Goal: Information Seeking & Learning: Learn about a topic

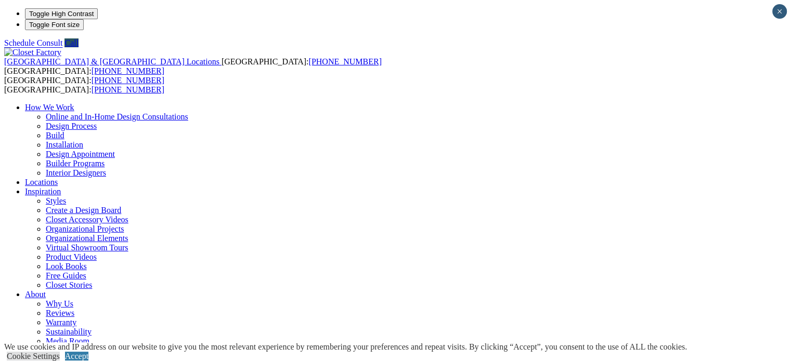
click at [580, 103] on ul "How We Work Online and In-Home Design Consultations Design Process Build Instal…" at bounding box center [395, 248] width 783 height 290
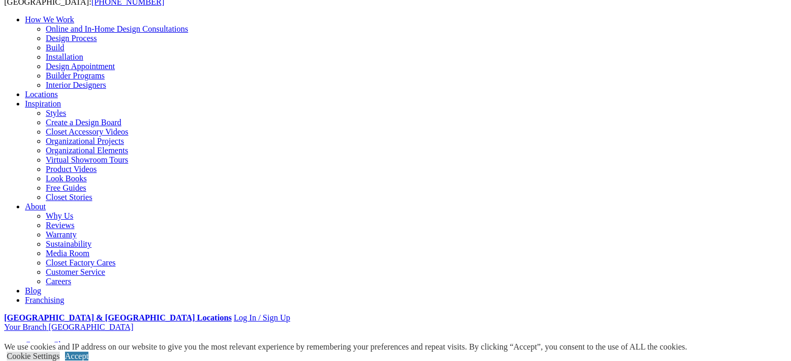
scroll to position [104, 0]
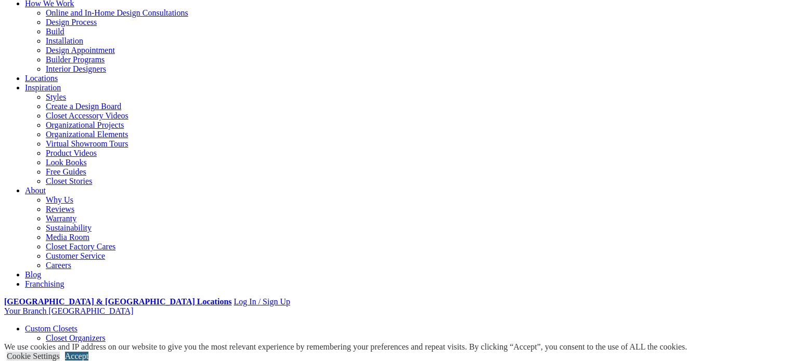
click at [88, 352] on link "Accept" at bounding box center [76, 356] width 23 height 9
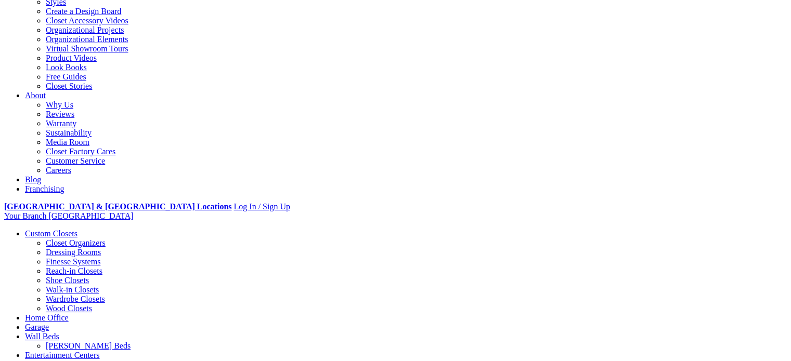
scroll to position [208, 0]
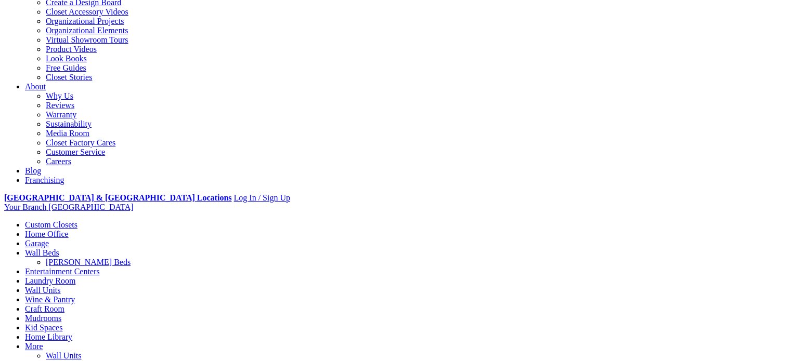
click at [131, 258] on link "[PERSON_NAME] Beds" at bounding box center [88, 262] width 85 height 9
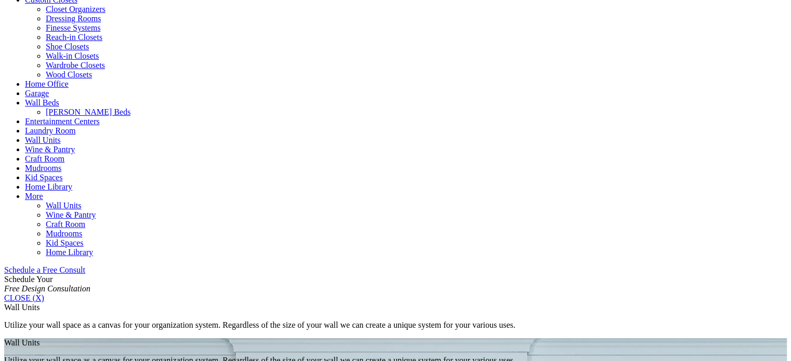
scroll to position [416, 0]
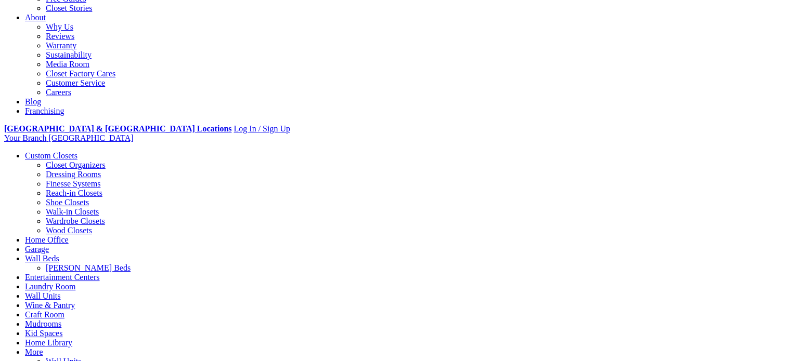
scroll to position [312, 0]
